Goal: Task Accomplishment & Management: Use online tool/utility

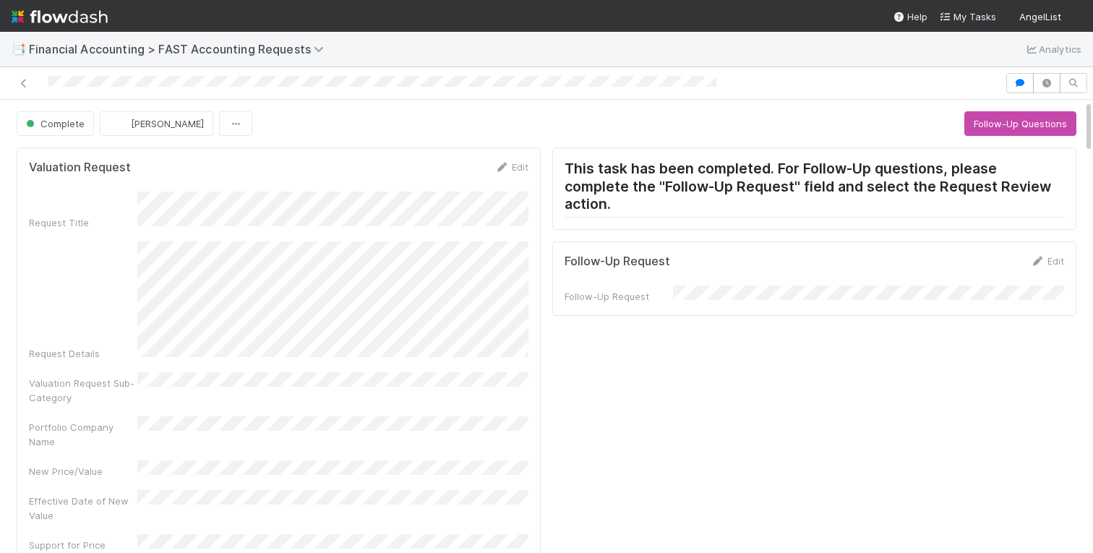
click at [1022, 84] on icon "button" at bounding box center [1020, 83] width 14 height 9
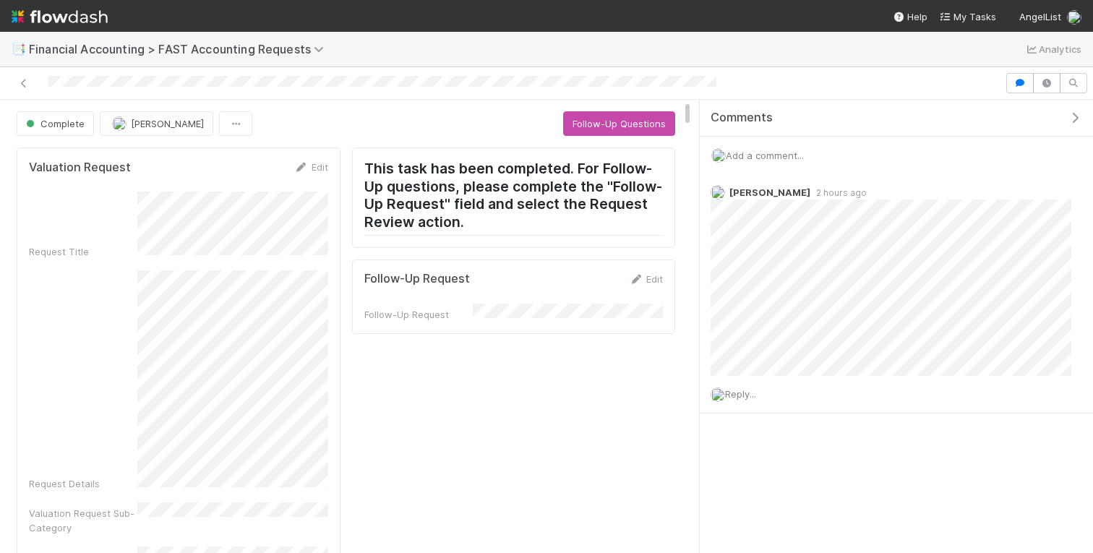
click at [923, 444] on div "Comments Add a comment... [PERSON_NAME] 2 hours ago Reply..." at bounding box center [896, 293] width 393 height 386
click at [952, 466] on div "Comments Add a comment... [PERSON_NAME] 2 hours ago Reply..." at bounding box center [896, 293] width 393 height 386
click at [1075, 116] on icon "button" at bounding box center [1075, 118] width 14 height 12
